Goal: Find specific page/section

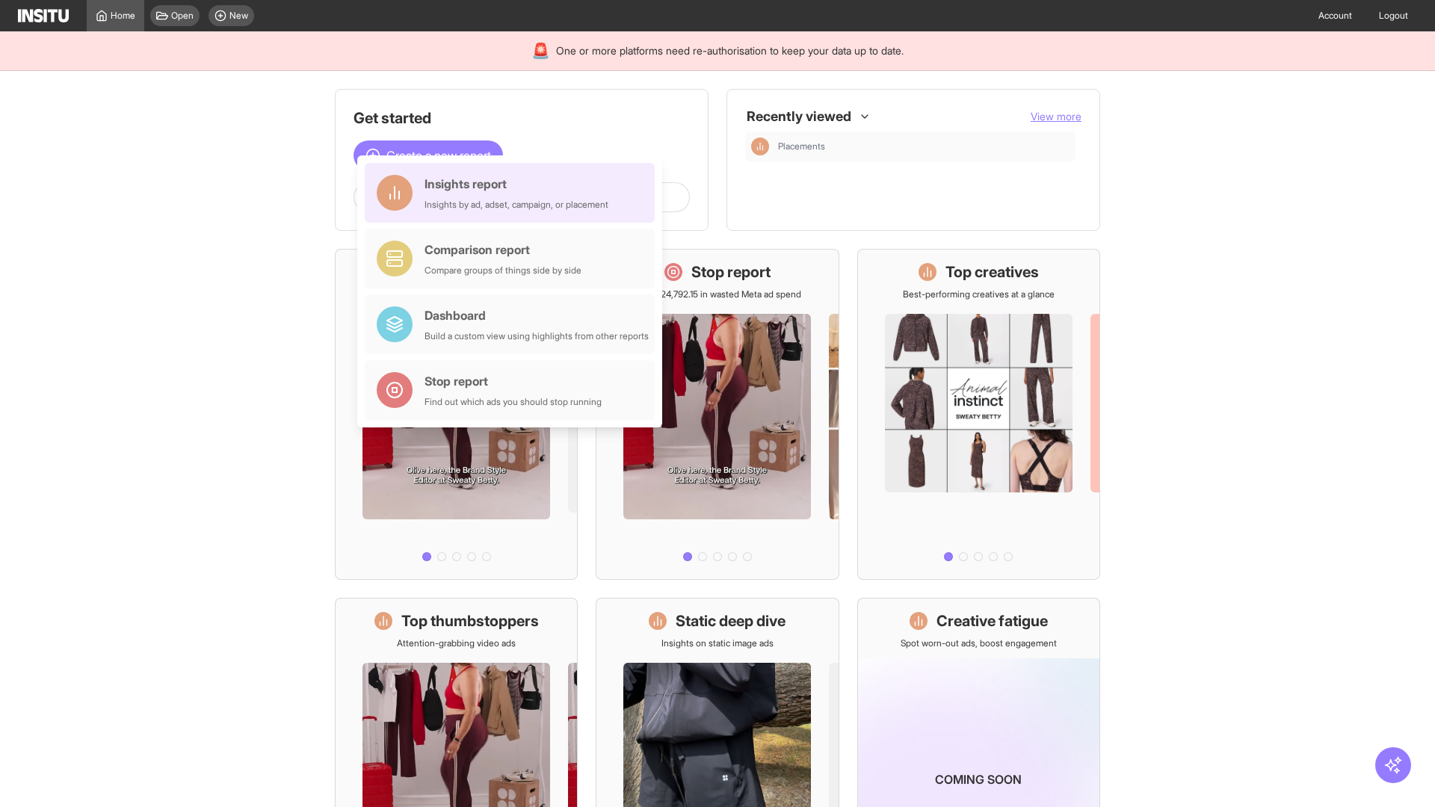
click at [513, 193] on div "Insights report Insights by ad, adset, campaign, or placement" at bounding box center [517, 193] width 184 height 36
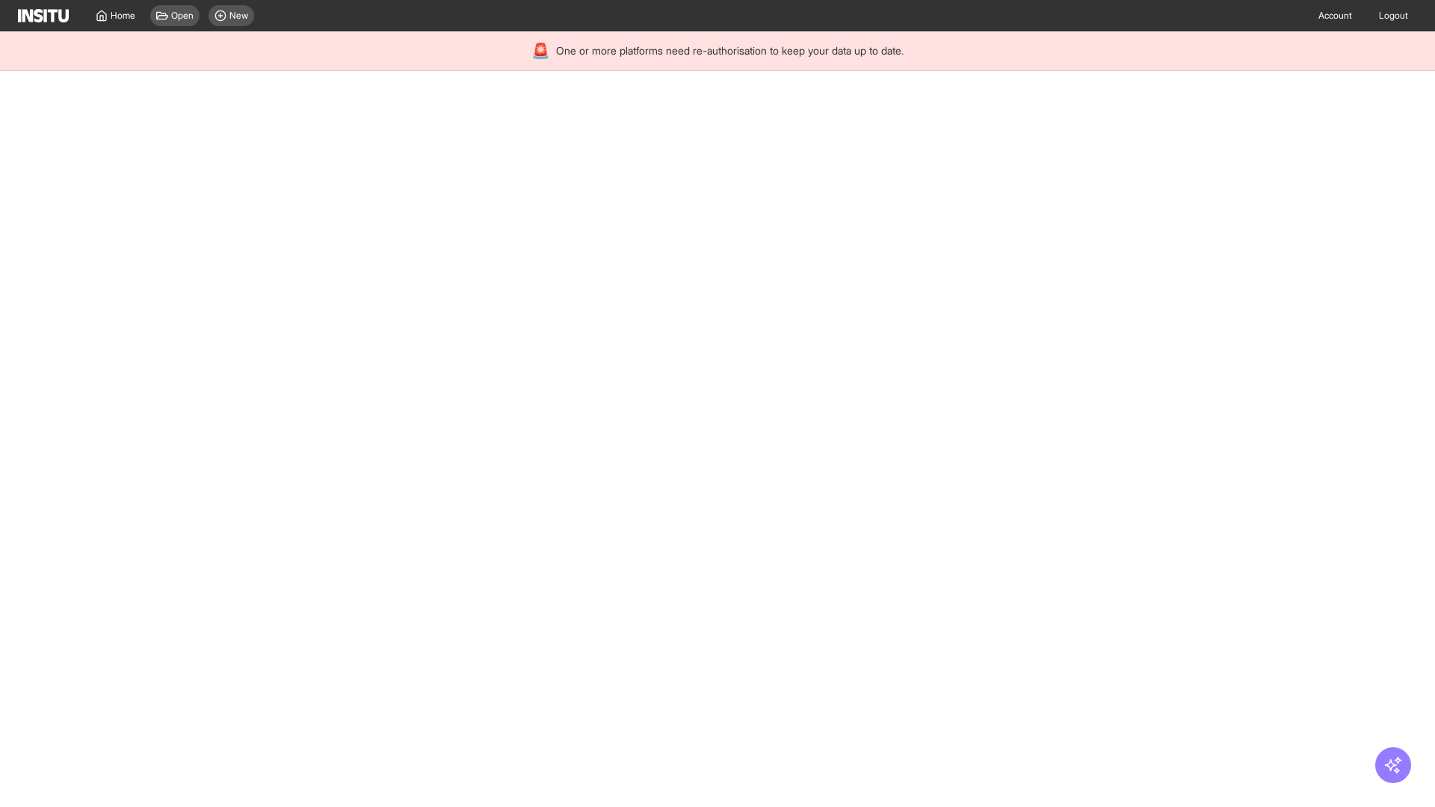
select select "**"
